Goal: Task Accomplishment & Management: Manage account settings

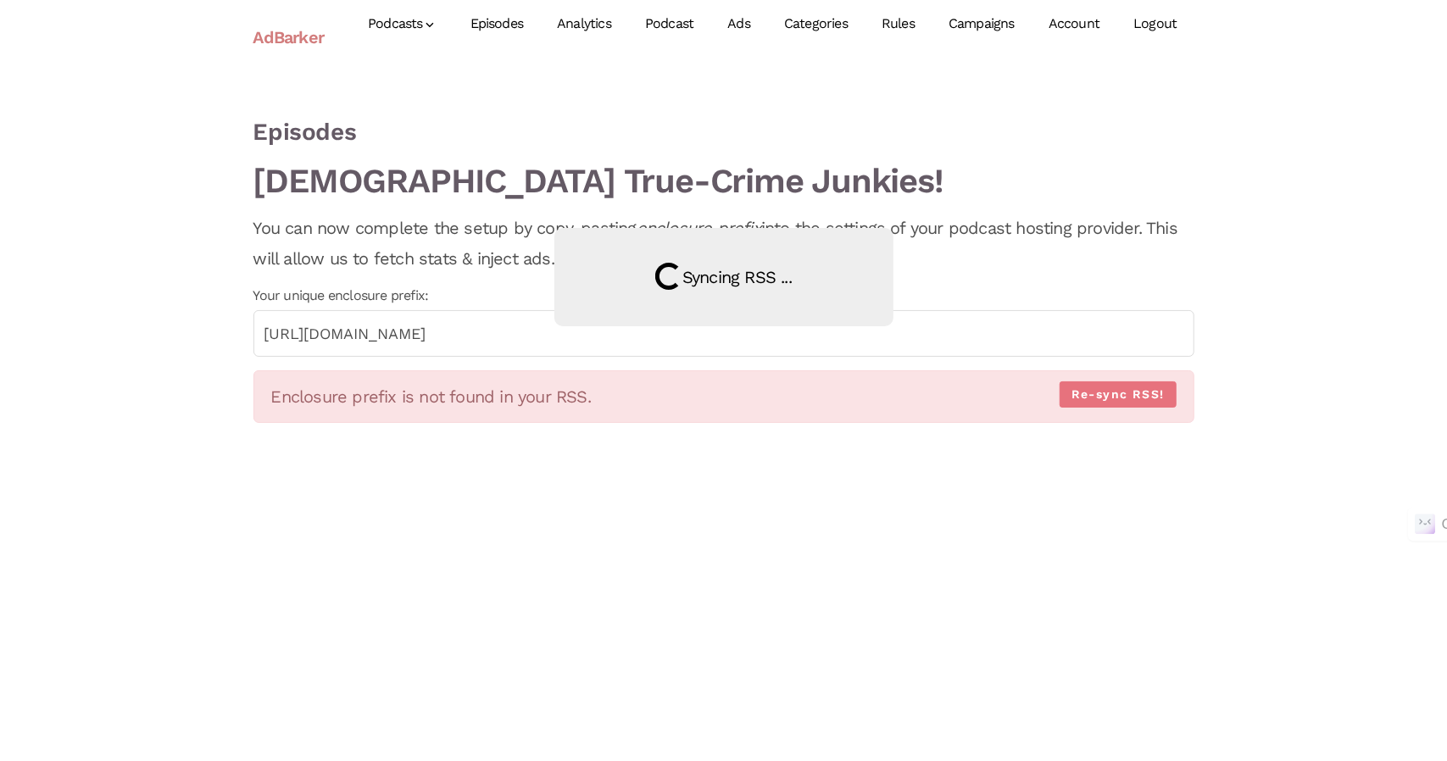
click at [503, 23] on link "Episodes" at bounding box center [496, 23] width 87 height 75
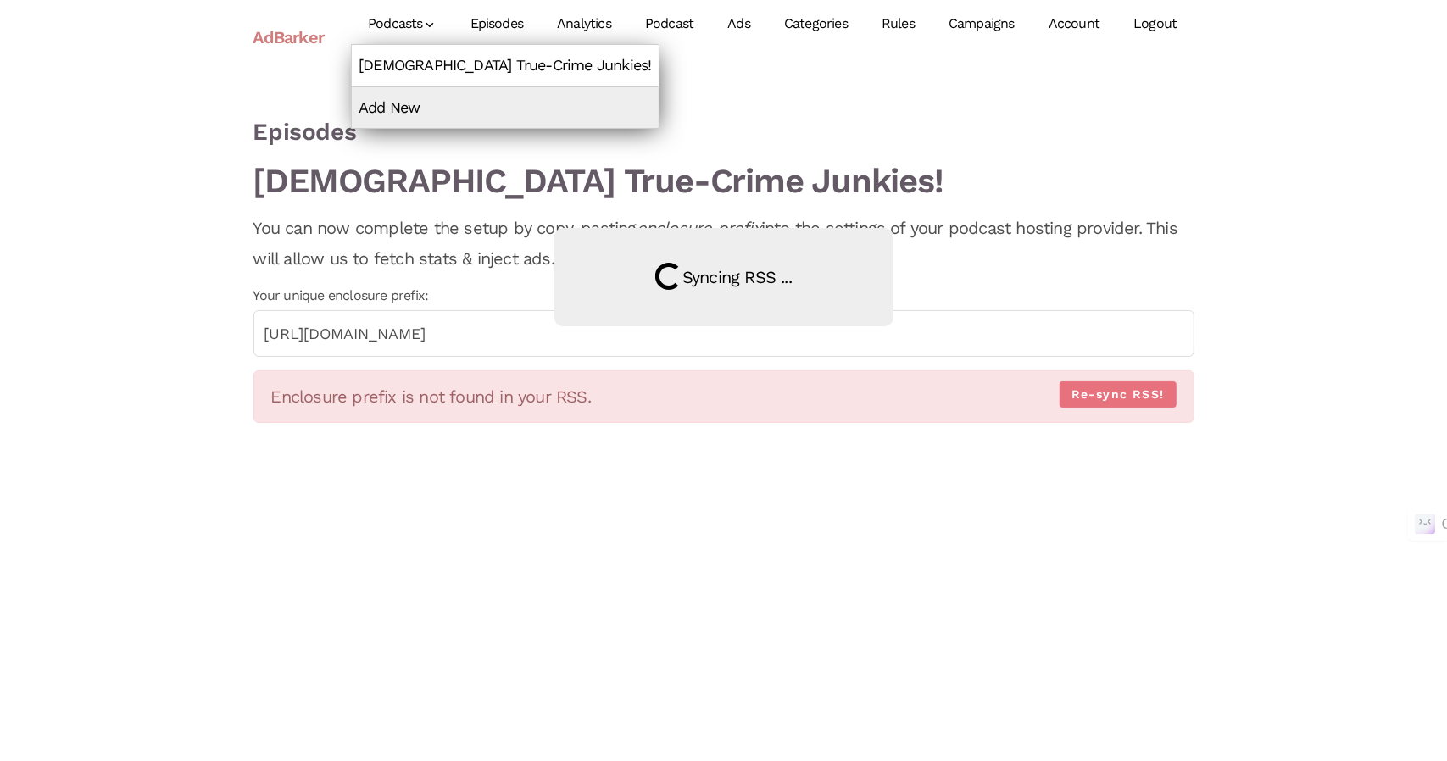
click at [456, 57] on link "[DEMOGRAPHIC_DATA] True-Crime Junkies!" at bounding box center [505, 65] width 307 height 41
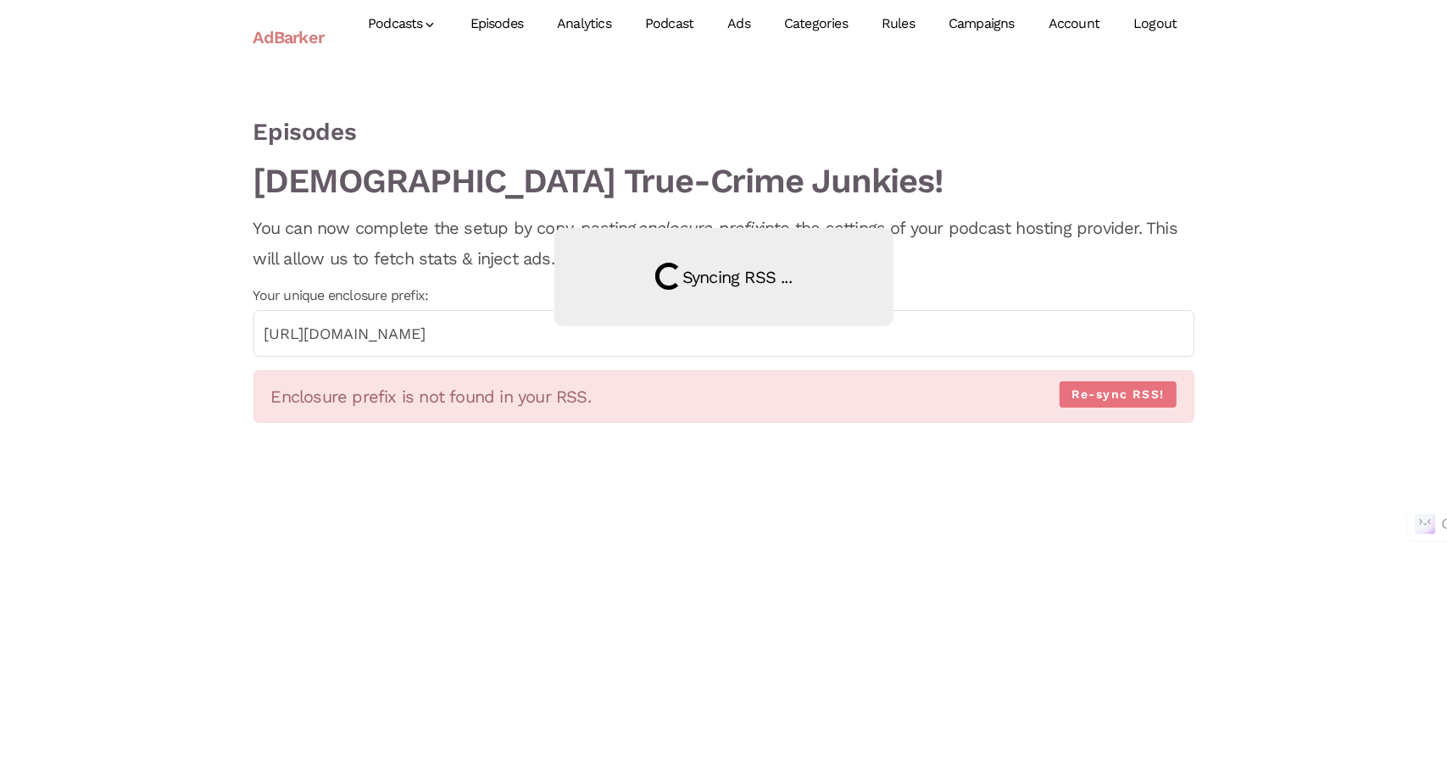
click at [592, 29] on link "Analytics" at bounding box center [584, 23] width 88 height 75
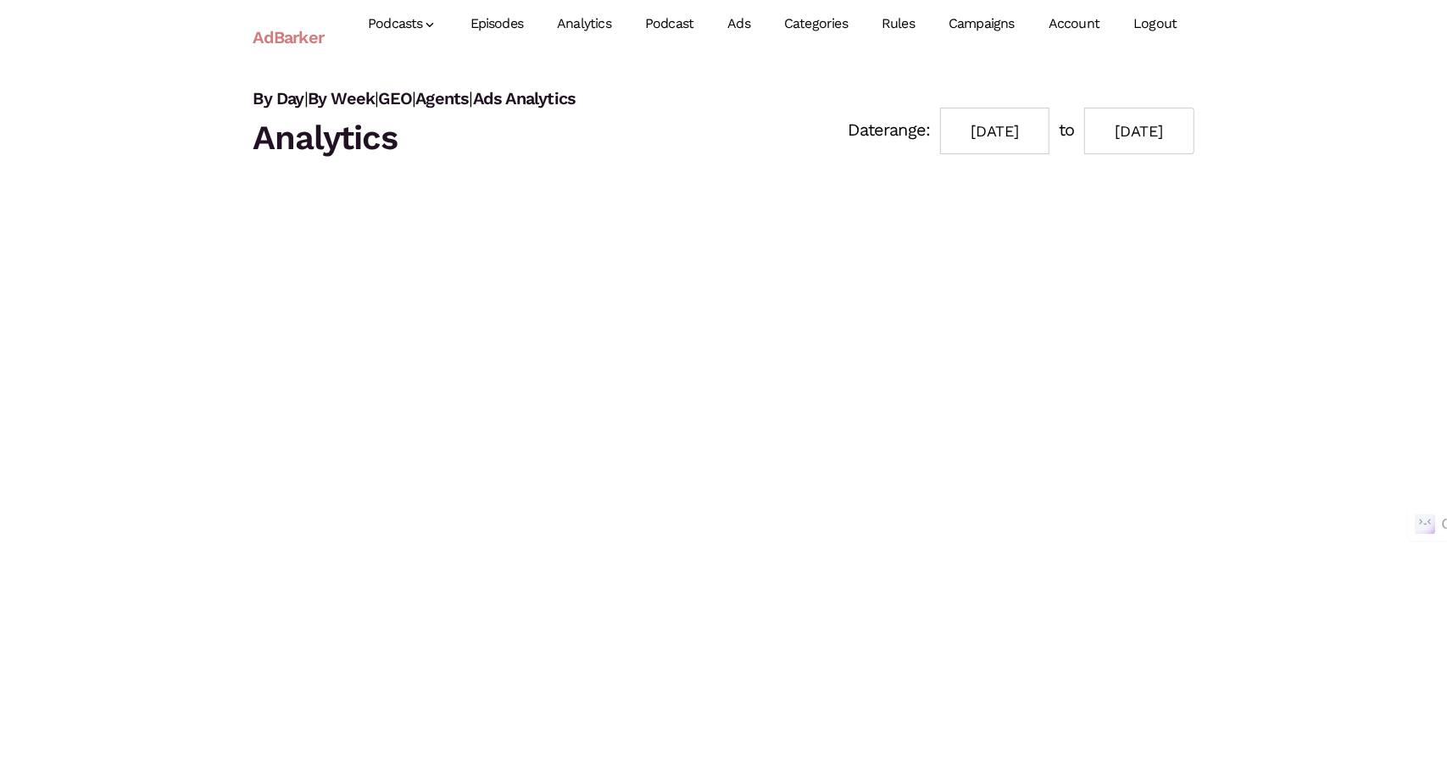
click at [686, 29] on link "Podcast" at bounding box center [669, 23] width 82 height 75
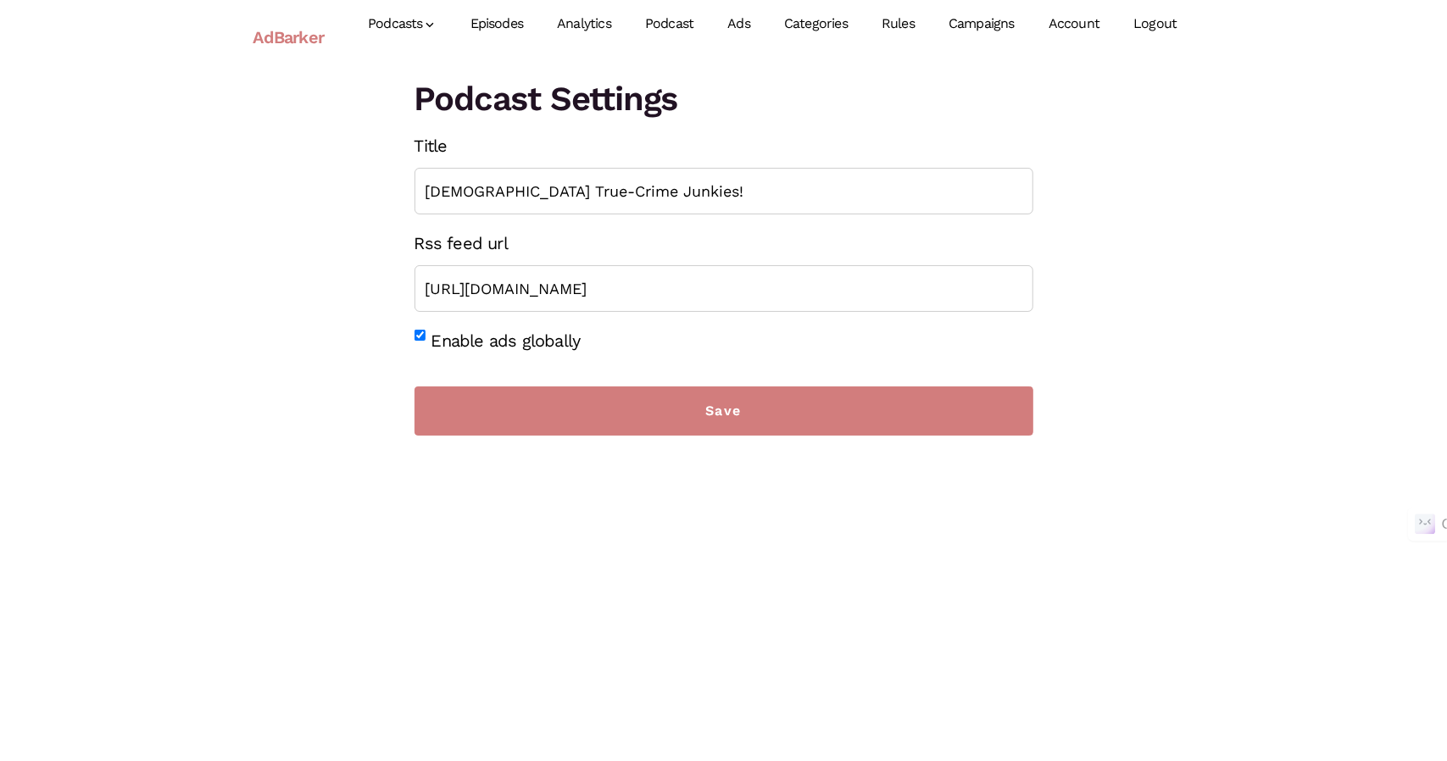
click at [747, 24] on link "Ads" at bounding box center [738, 23] width 57 height 75
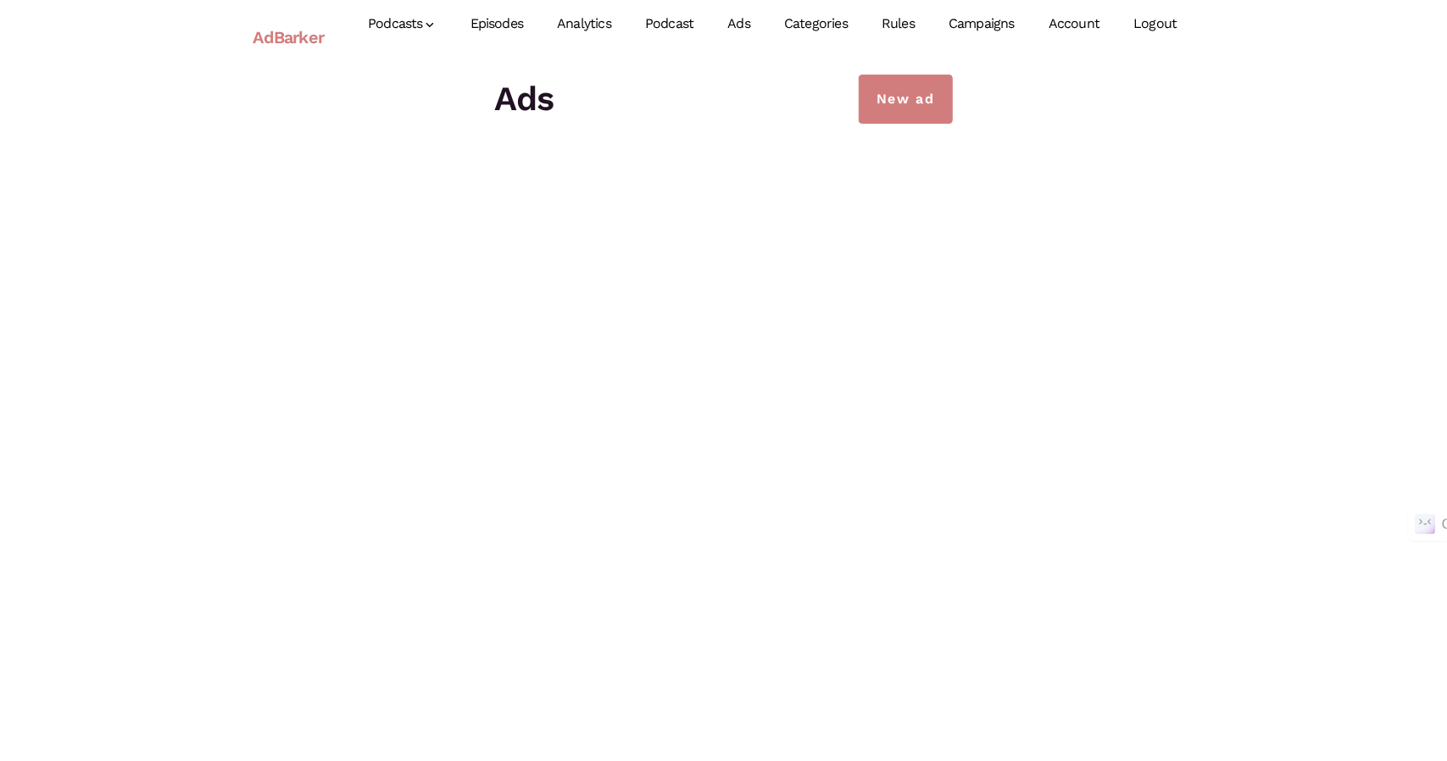
click at [832, 10] on link "Categories" at bounding box center [815, 23] width 97 height 75
click at [893, 13] on link "Rules" at bounding box center [898, 23] width 67 height 75
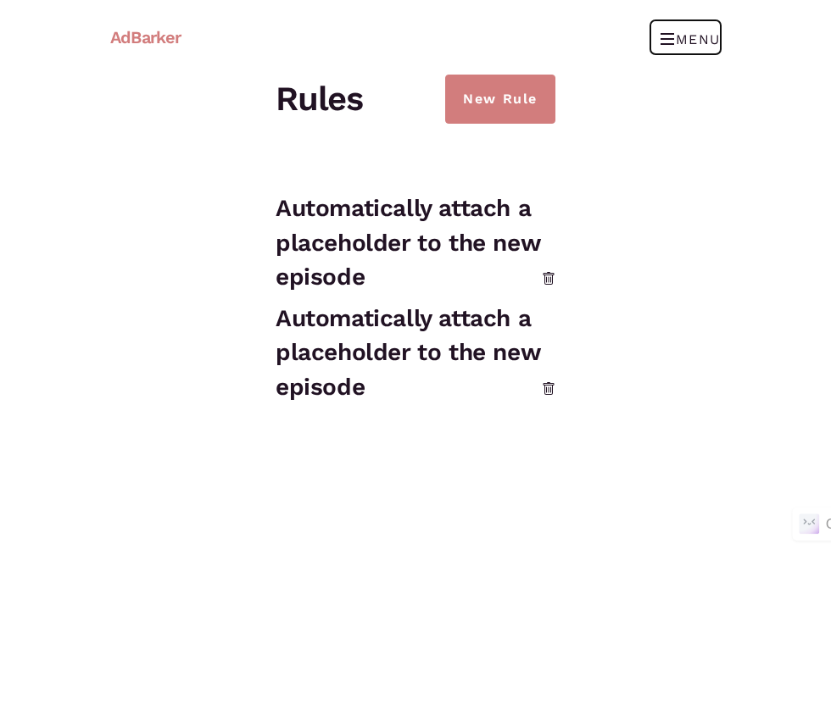
click at [668, 45] on span "Toggle navigation" at bounding box center [667, 38] width 15 height 27
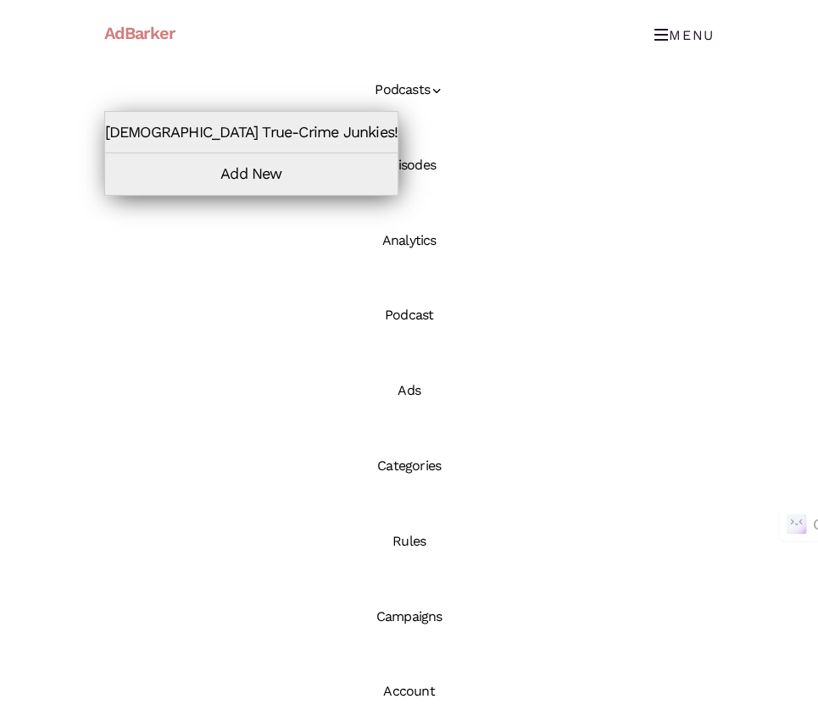
click at [398, 92] on link "Podcasts" at bounding box center [409, 90] width 610 height 75
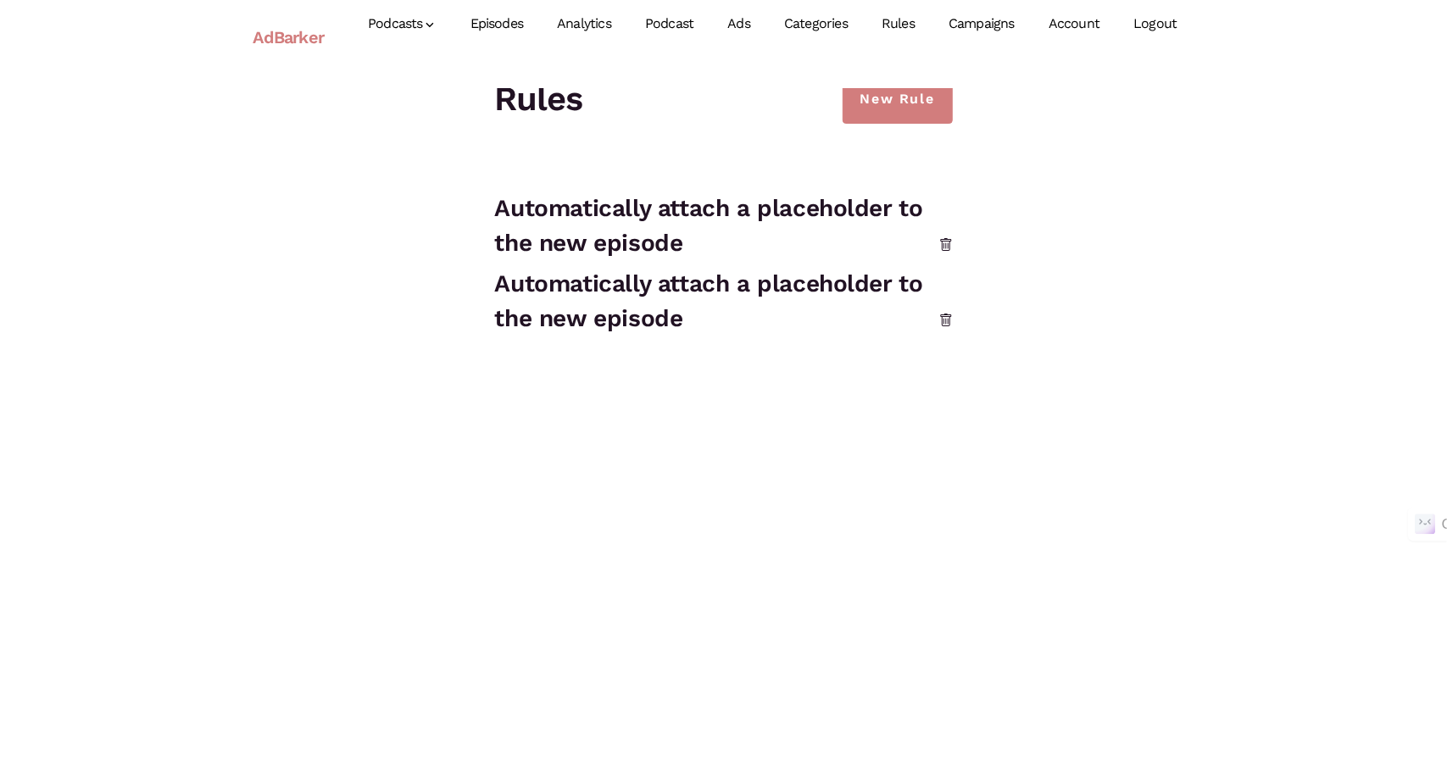
click at [753, 15] on link "Ads" at bounding box center [738, 23] width 57 height 75
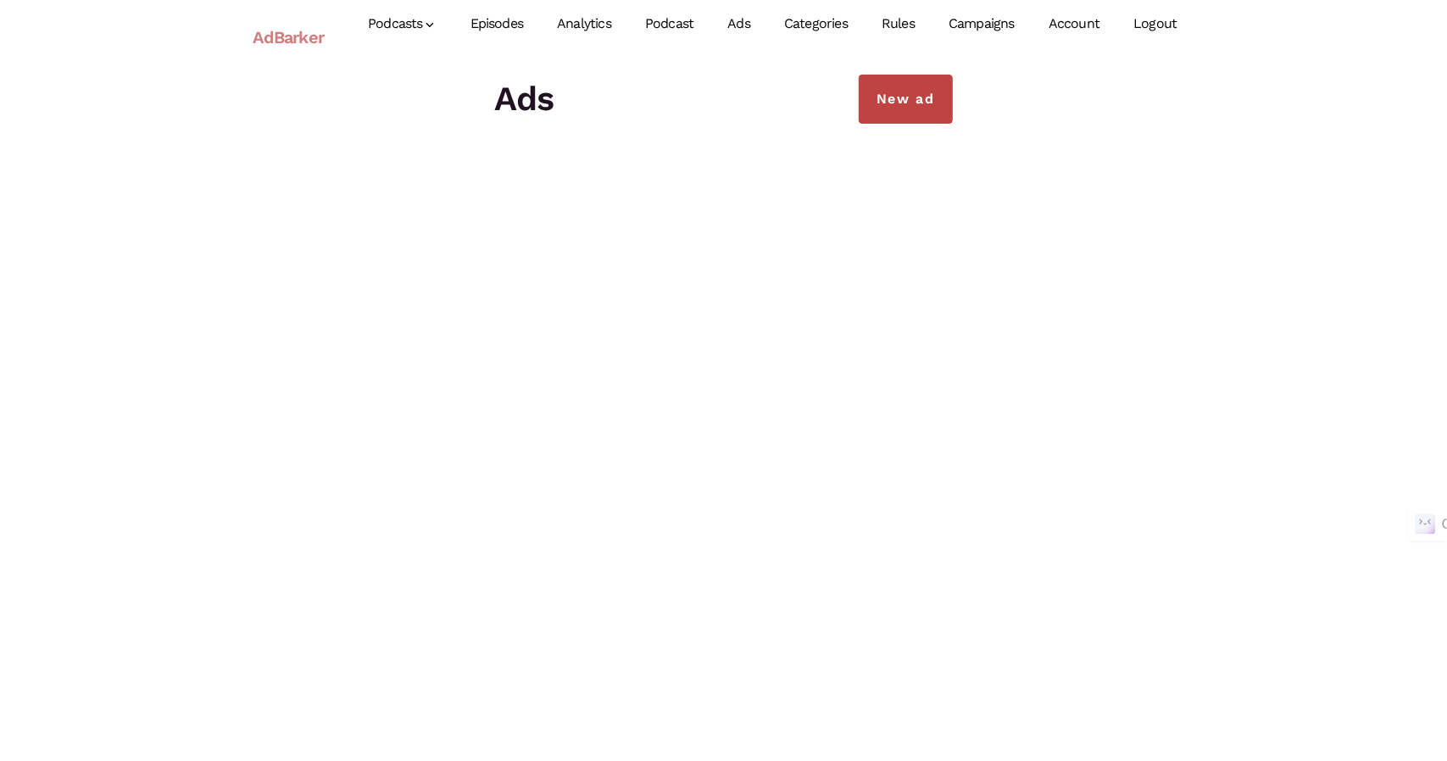
click at [936, 111] on link "New ad" at bounding box center [906, 99] width 94 height 49
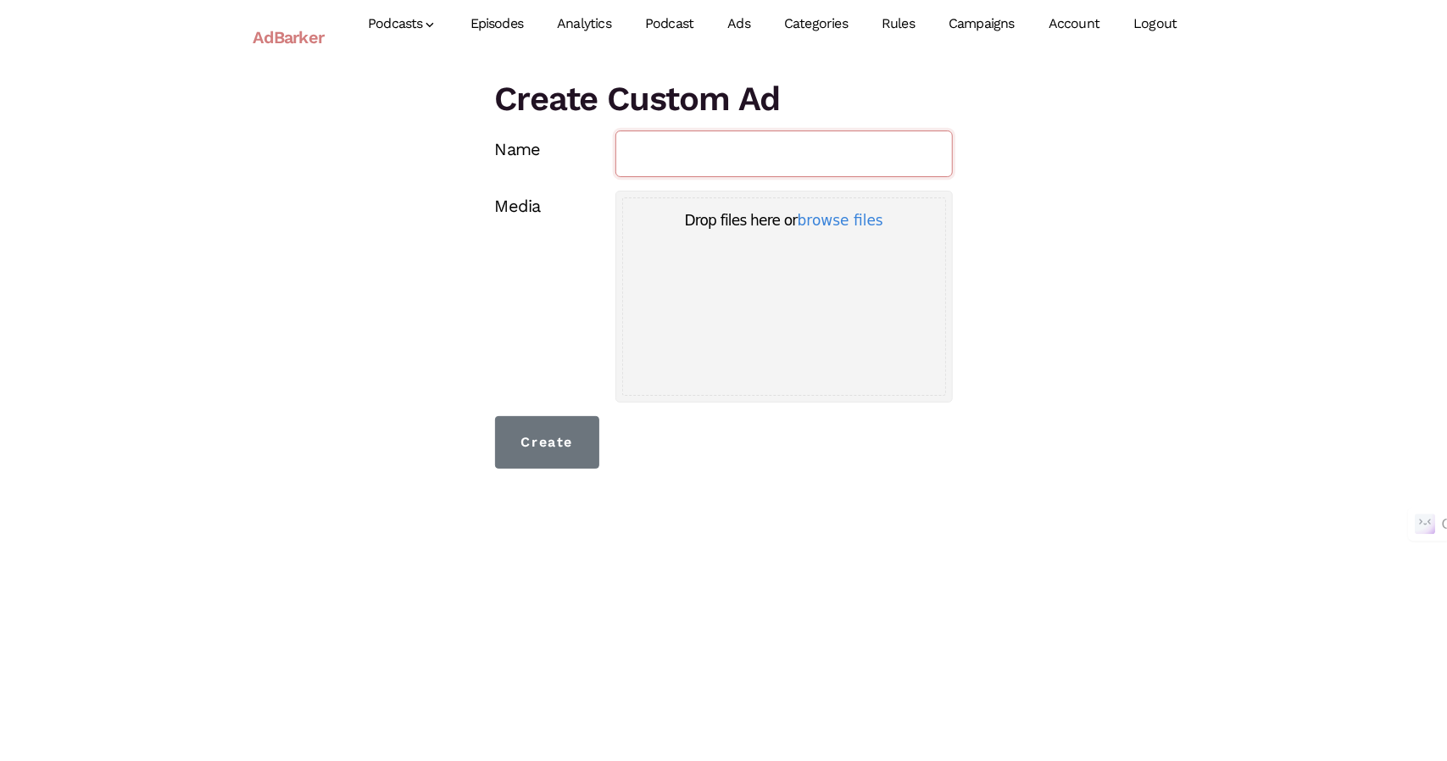
click at [768, 132] on input "Name" at bounding box center [783, 154] width 337 height 47
drag, startPoint x: 231, startPoint y: 38, endPoint x: 329, endPoint y: 71, distance: 103.7
click at [329, 71] on nav "AdBarker Menu Podcasts Christian True-Crime Junkies! Add New Episodes Analytics…" at bounding box center [723, 37] width 1447 height 75
click at [1149, 30] on link "Logout" at bounding box center [1154, 23] width 77 height 75
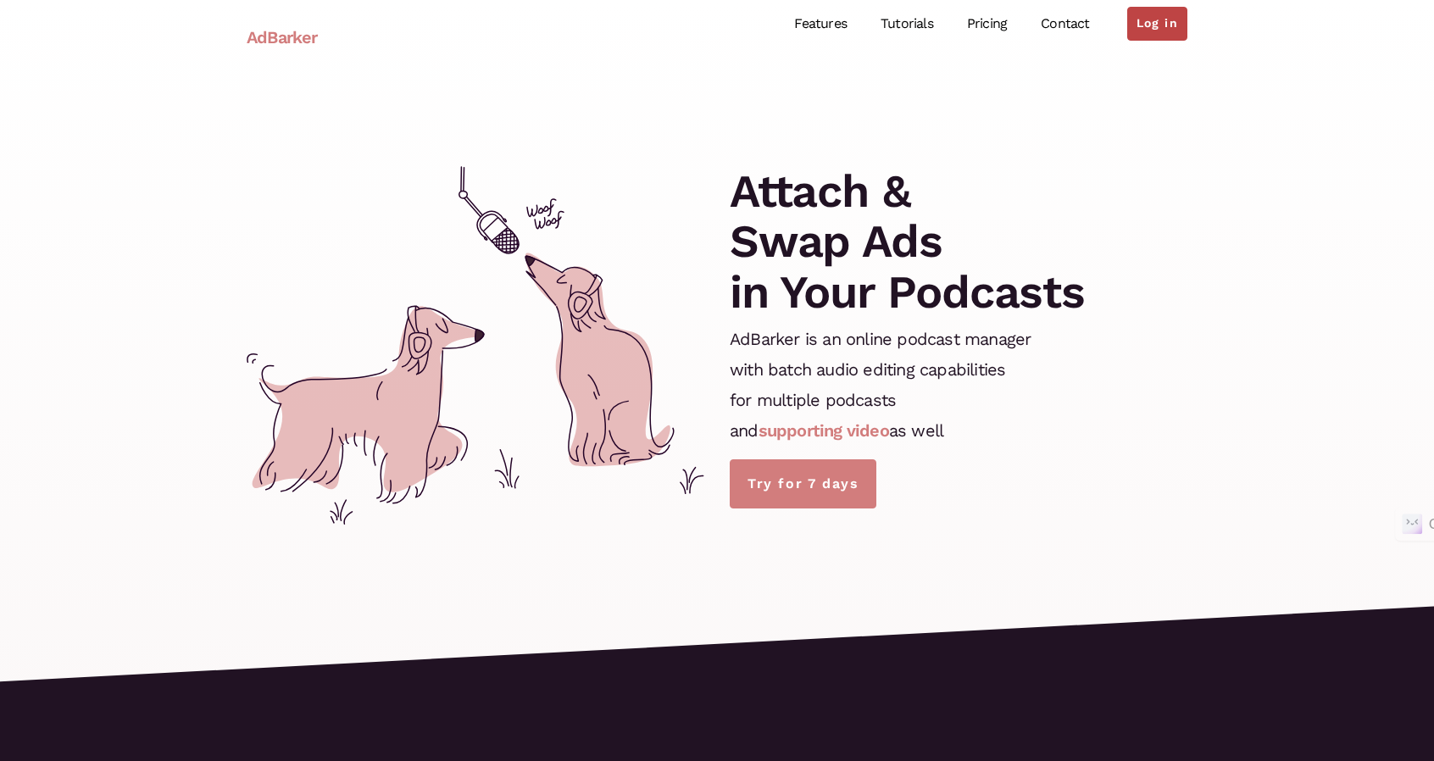
click at [1151, 23] on link "Log in" at bounding box center [1157, 24] width 60 height 34
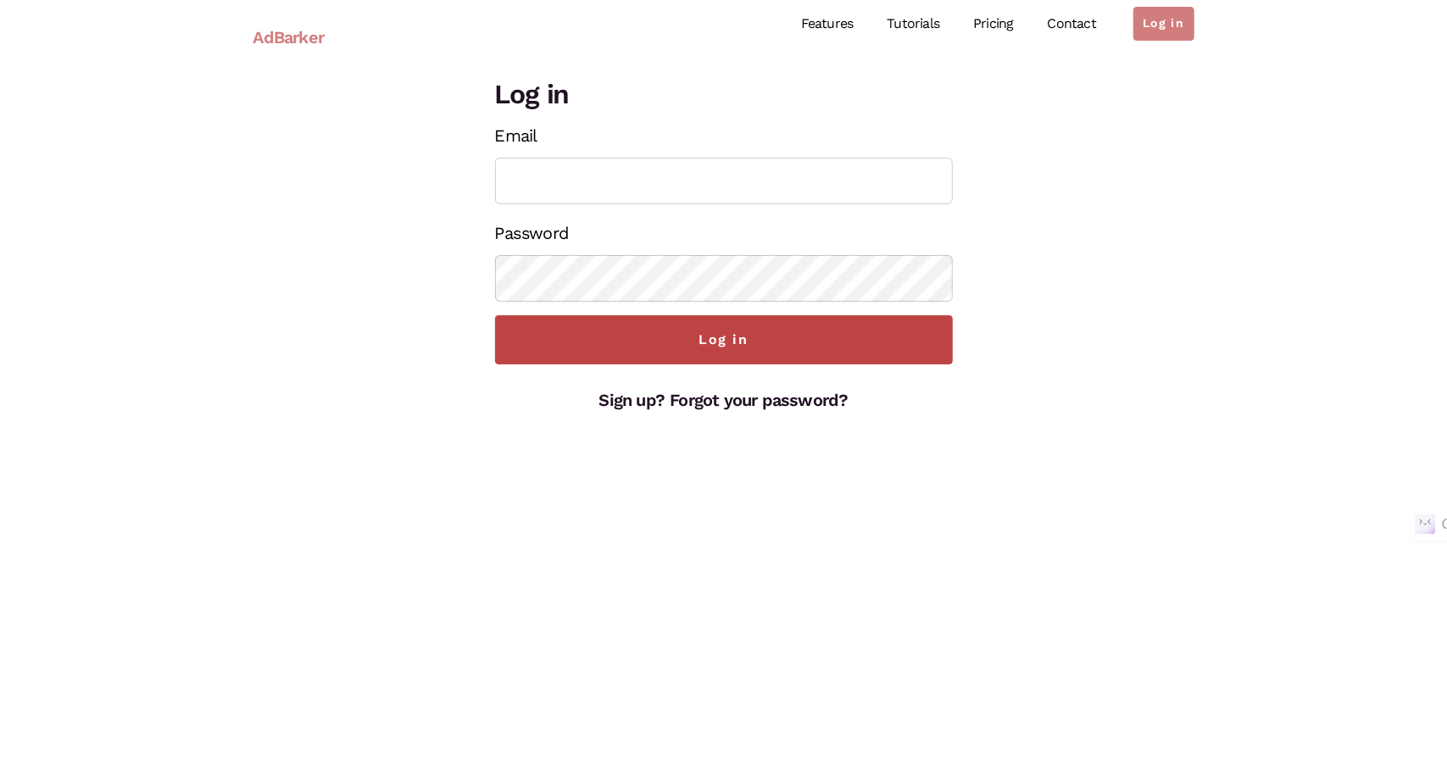
type input "[EMAIL_ADDRESS][DOMAIN_NAME]"
click at [729, 340] on input "Log in" at bounding box center [724, 339] width 458 height 49
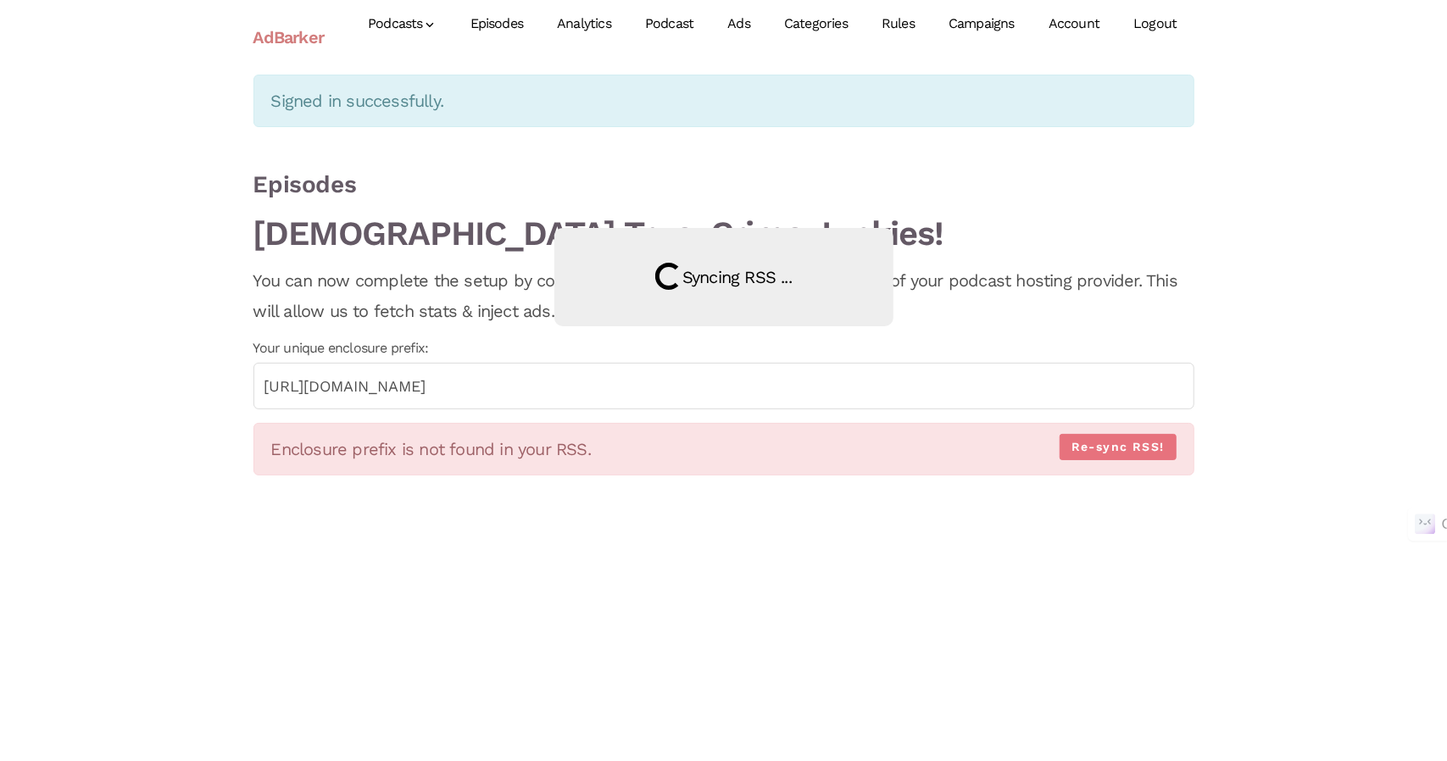
drag, startPoint x: 440, startPoint y: 378, endPoint x: 704, endPoint y: 399, distance: 265.3
click at [704, 399] on div "Loading Syncing RSS ..." at bounding box center [723, 380] width 1447 height 761
click at [739, 379] on div "Loading Syncing RSS ..." at bounding box center [723, 380] width 1447 height 761
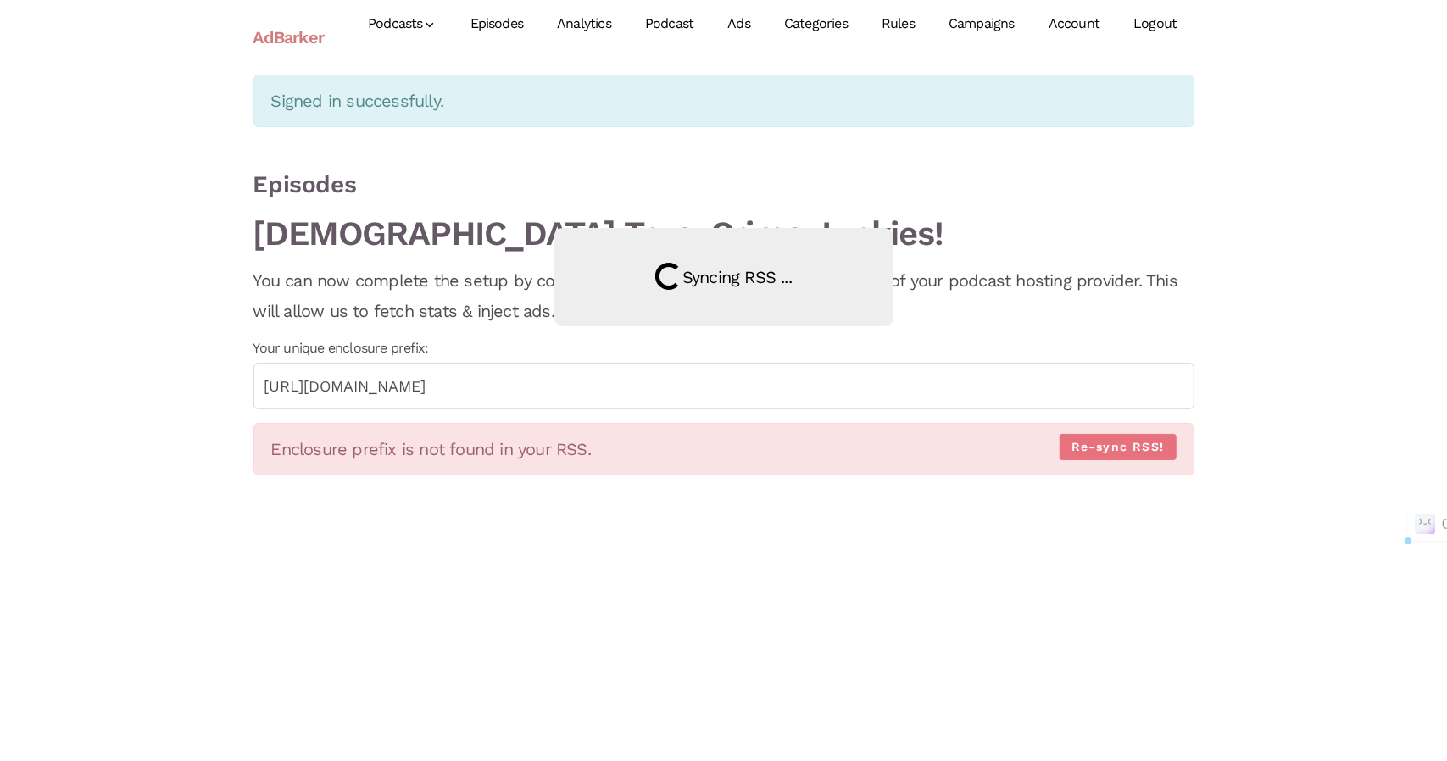
click at [739, 379] on div "Loading Syncing RSS ..." at bounding box center [723, 380] width 1447 height 761
click at [1113, 447] on div "Loading Syncing RSS ..." at bounding box center [723, 380] width 1447 height 761
click at [1113, 453] on div "Loading Syncing RSS ..." at bounding box center [723, 380] width 1447 height 761
